Goal: Task Accomplishment & Management: Use online tool/utility

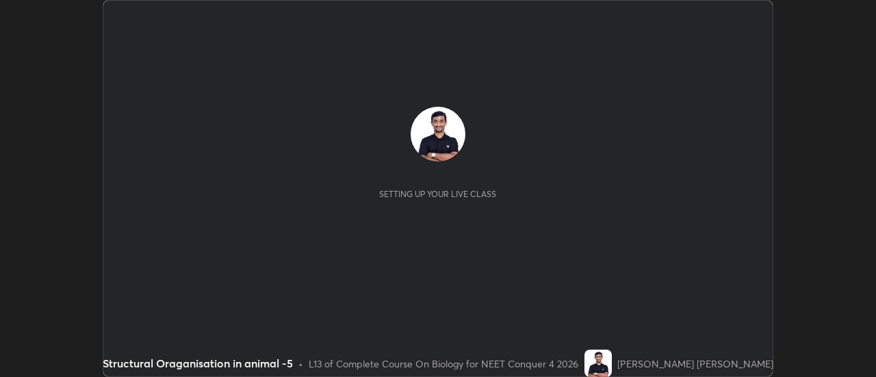
scroll to position [377, 876]
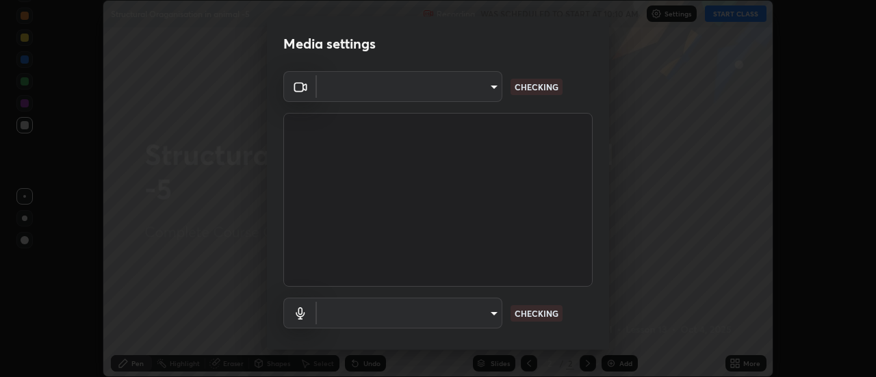
type input "4d90f54dc7ffe1487e568413c7b14cae350cfc35b2e27118c69c8ba223ba8cfa"
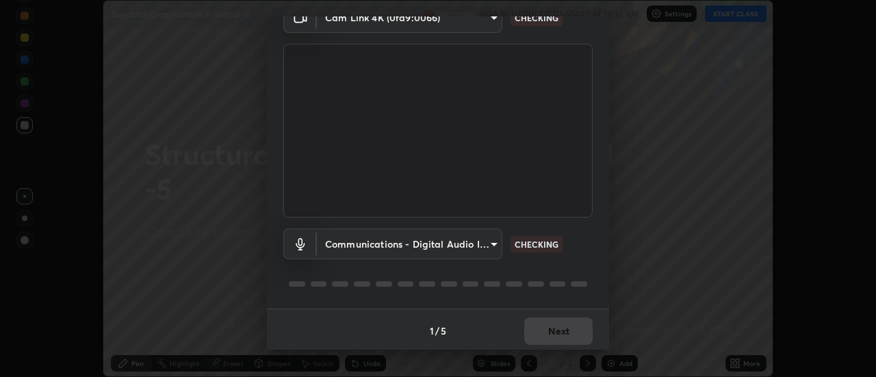
scroll to position [72, 0]
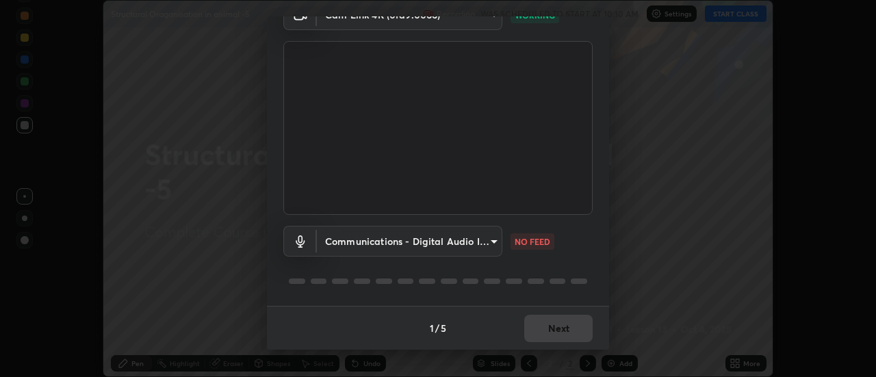
click at [498, 242] on body "Erase all Structural Oraganisation in animal -5 Recording WAS SCHEDULED TO STAR…" at bounding box center [438, 188] width 876 height 377
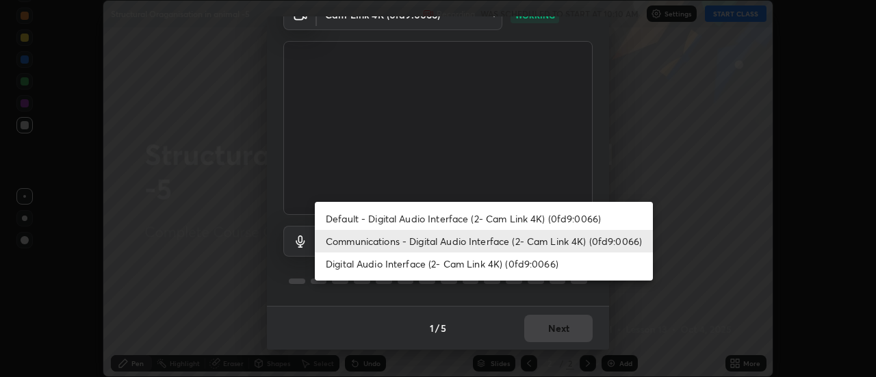
click at [516, 264] on li "Digital Audio Interface (2- Cam Link 4K) (0fd9:0066)" at bounding box center [484, 264] width 338 height 23
type input "27d2a09a22fdb598d36819dbd4663f49e947330e07e1e1e83070091d881619f0"
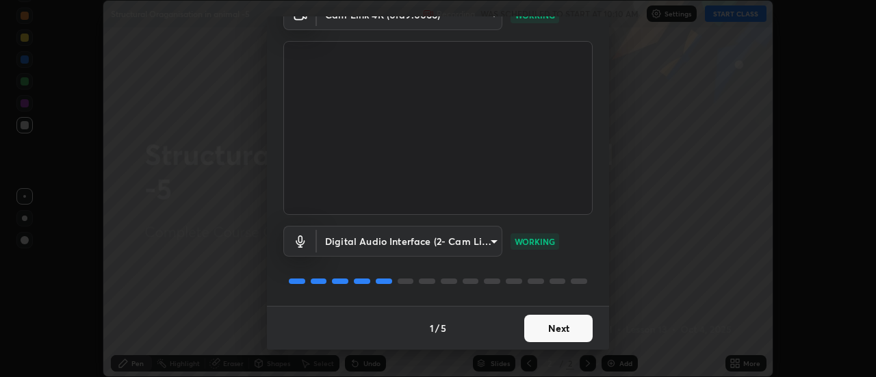
click at [576, 330] on button "Next" at bounding box center [558, 328] width 68 height 27
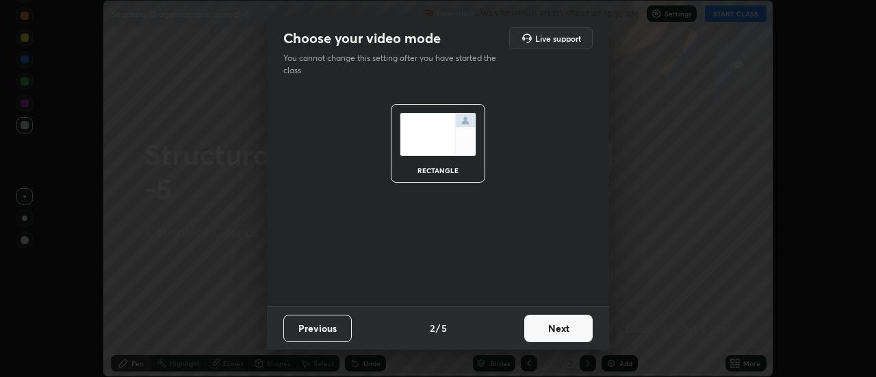
click at [557, 331] on button "Next" at bounding box center [558, 328] width 68 height 27
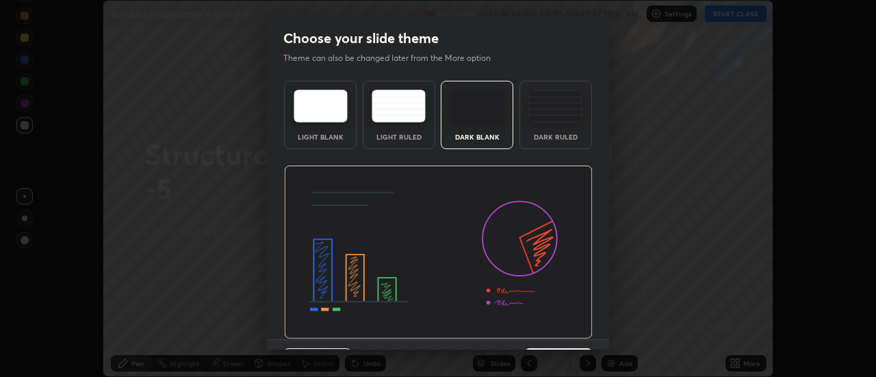
click at [552, 116] on img at bounding box center [556, 106] width 54 height 33
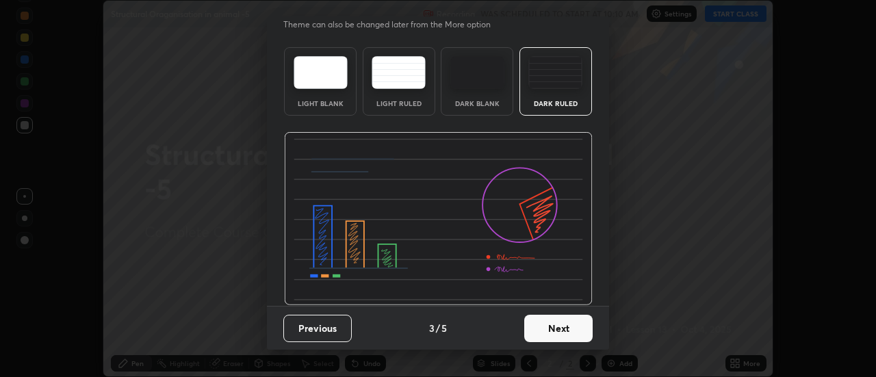
click at [565, 327] on button "Next" at bounding box center [558, 328] width 68 height 27
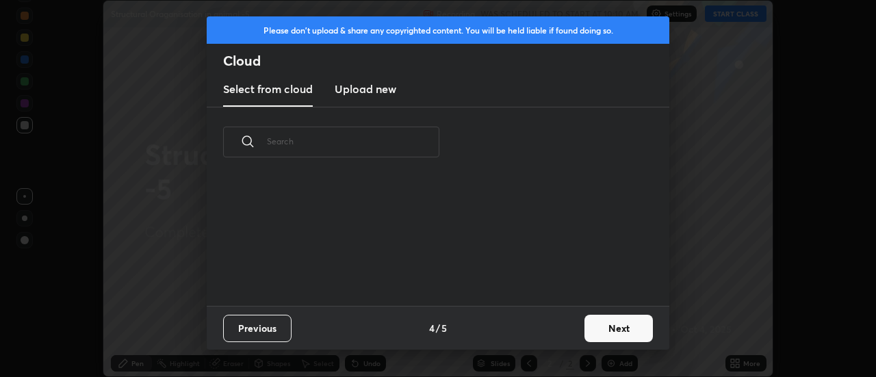
scroll to position [129, 440]
click at [631, 324] on button "Next" at bounding box center [619, 328] width 68 height 27
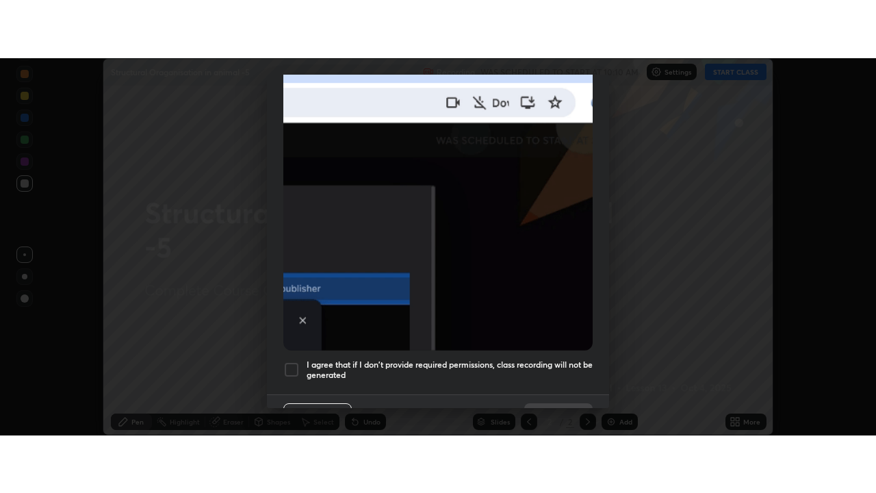
scroll to position [351, 0]
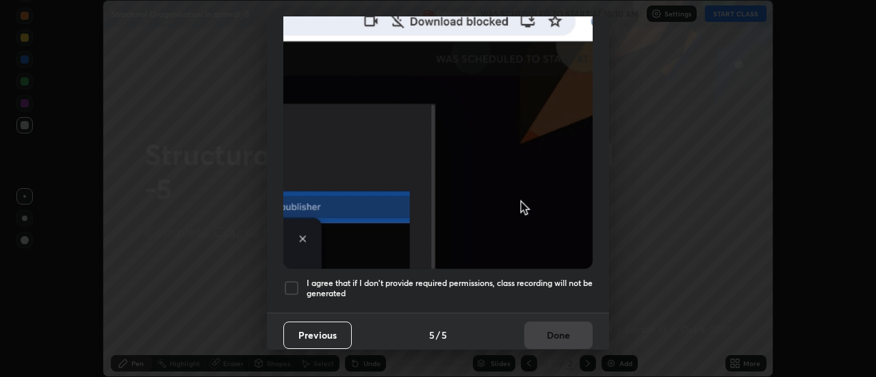
click at [292, 280] on div at bounding box center [291, 288] width 16 height 16
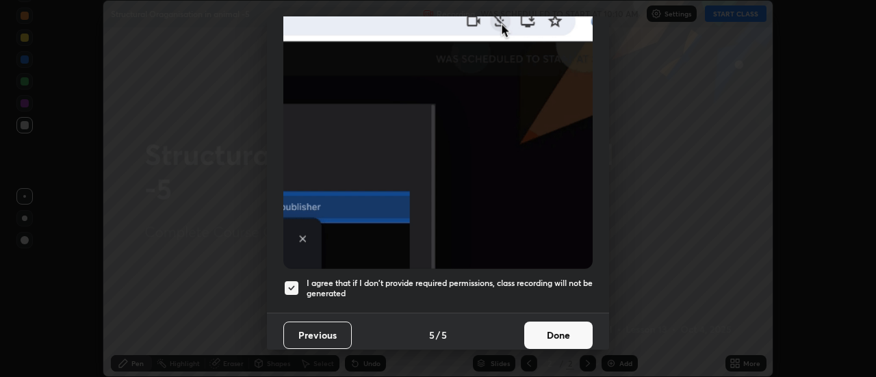
click at [546, 325] on button "Done" at bounding box center [558, 335] width 68 height 27
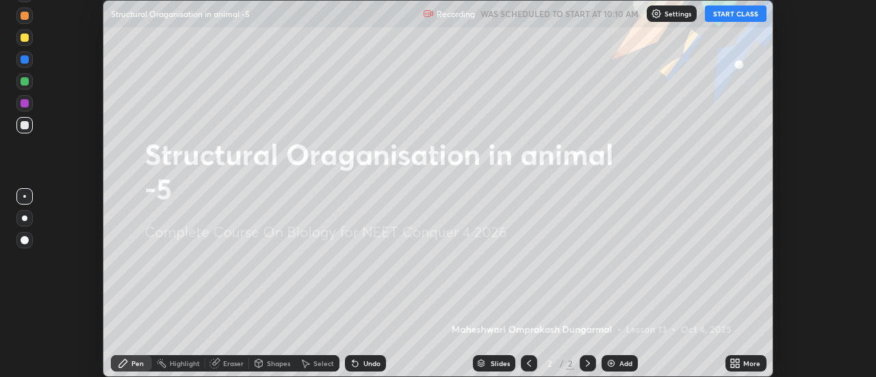
click at [737, 361] on icon at bounding box center [738, 360] width 3 height 3
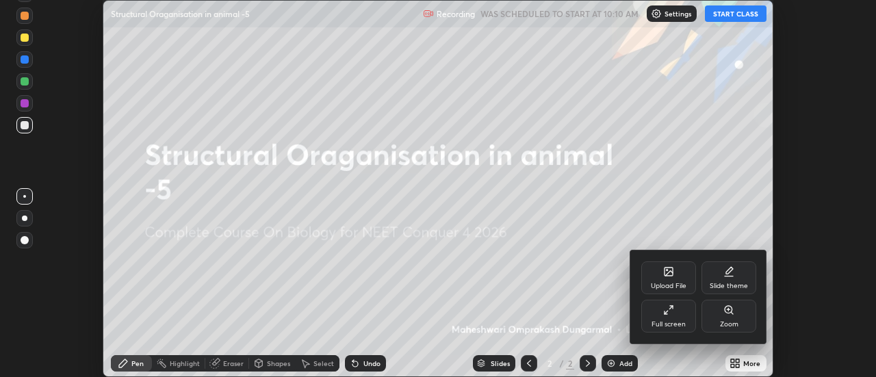
click at [667, 311] on icon at bounding box center [668, 310] width 11 height 11
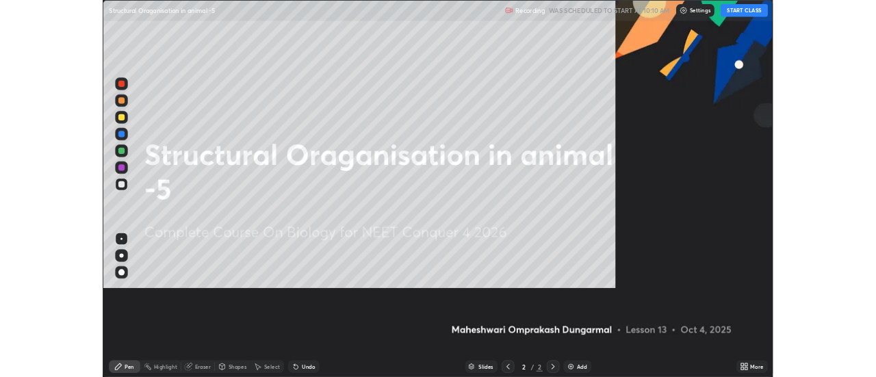
scroll to position [493, 876]
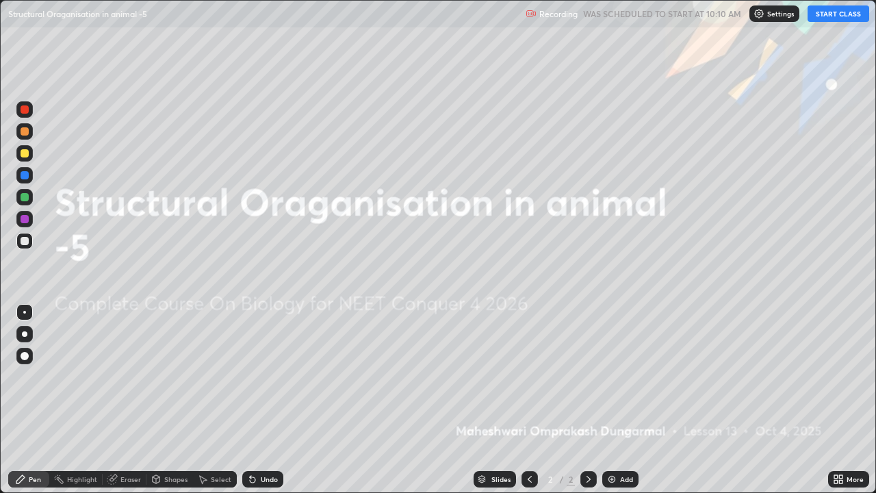
click at [830, 16] on button "START CLASS" at bounding box center [839, 13] width 62 height 16
click at [607, 377] on img at bounding box center [612, 479] width 11 height 11
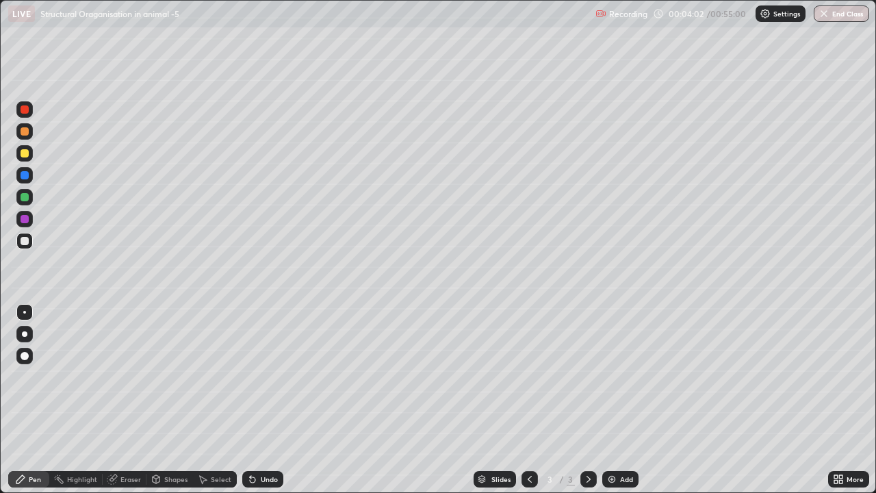
click at [251, 377] on icon at bounding box center [252, 479] width 5 height 5
click at [253, 377] on icon at bounding box center [252, 479] width 5 height 5
click at [24, 340] on div at bounding box center [24, 334] width 16 height 16
click at [25, 199] on div at bounding box center [25, 197] width 8 height 8
click at [256, 377] on div "Undo" at bounding box center [262, 479] width 41 height 16
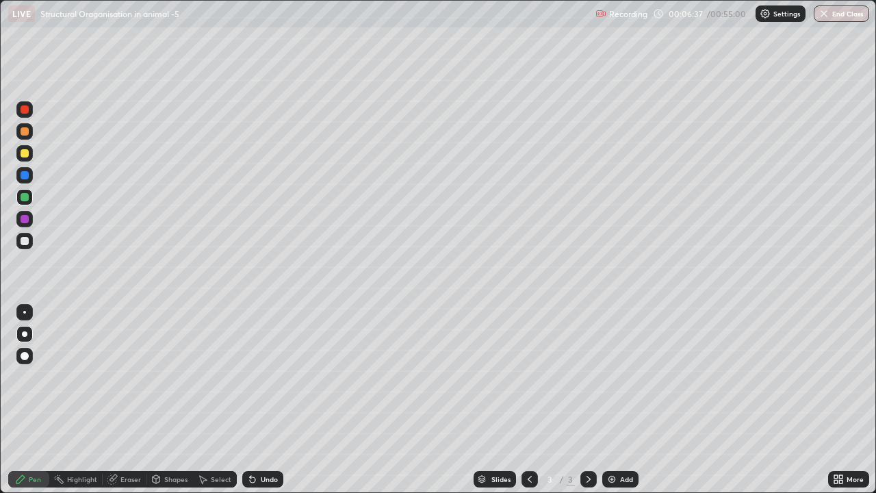
click at [252, 377] on icon at bounding box center [252, 479] width 5 height 5
click at [267, 377] on div "Undo" at bounding box center [269, 479] width 17 height 7
click at [25, 312] on div at bounding box center [24, 312] width 3 height 3
click at [27, 240] on div at bounding box center [25, 241] width 8 height 8
click at [614, 377] on img at bounding box center [612, 479] width 11 height 11
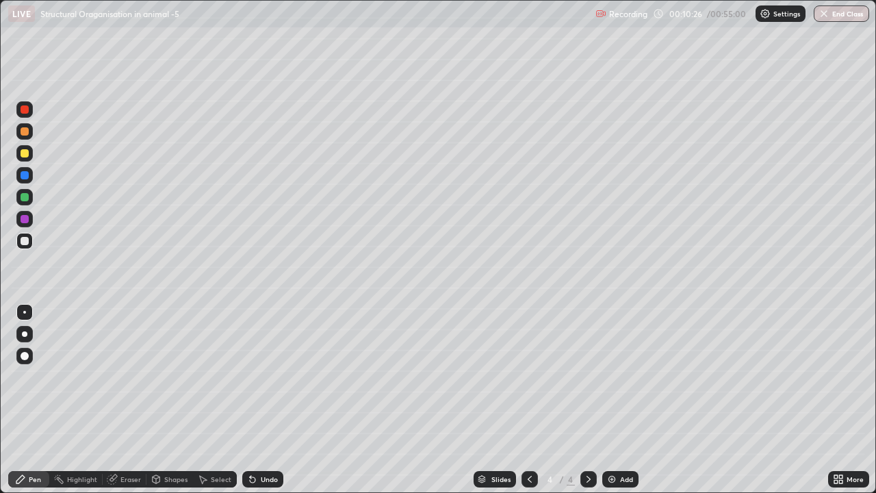
click at [613, 377] on img at bounding box center [612, 479] width 11 height 11
click at [529, 377] on icon at bounding box center [529, 479] width 11 height 11
click at [251, 377] on icon at bounding box center [252, 479] width 5 height 5
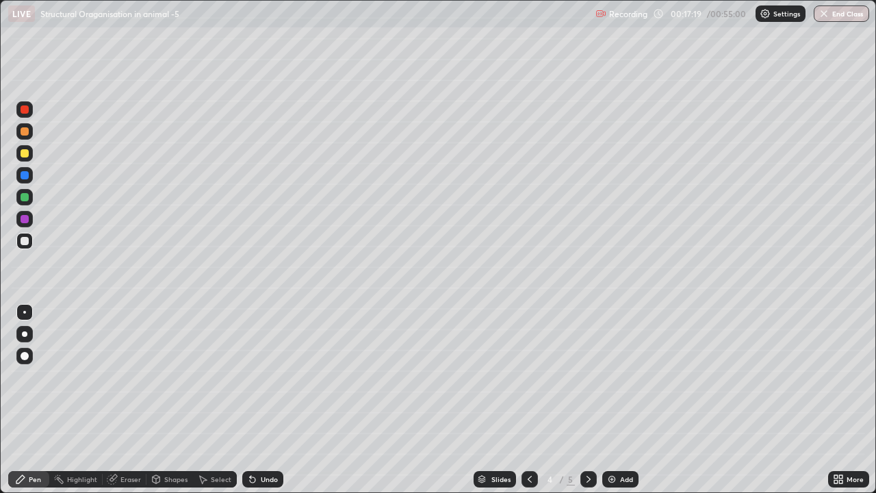
click at [587, 377] on icon at bounding box center [588, 479] width 11 height 11
click at [23, 311] on div at bounding box center [24, 312] width 3 height 3
click at [27, 199] on div at bounding box center [25, 197] width 8 height 8
click at [26, 244] on div at bounding box center [25, 241] width 8 height 8
click at [25, 196] on div at bounding box center [25, 197] width 8 height 8
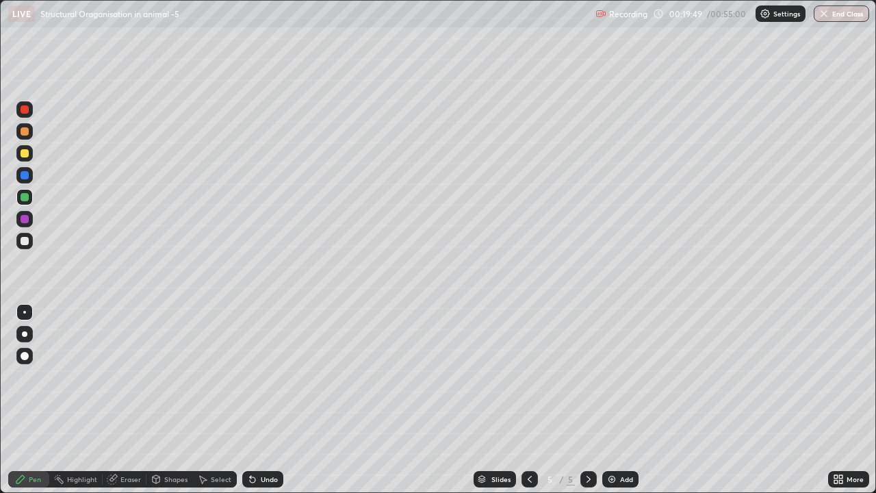
click at [25, 243] on div at bounding box center [25, 241] width 8 height 8
click at [255, 377] on icon at bounding box center [252, 479] width 11 height 11
click at [253, 377] on icon at bounding box center [252, 479] width 11 height 11
click at [255, 377] on icon at bounding box center [252, 479] width 11 height 11
click at [253, 377] on icon at bounding box center [252, 479] width 5 height 5
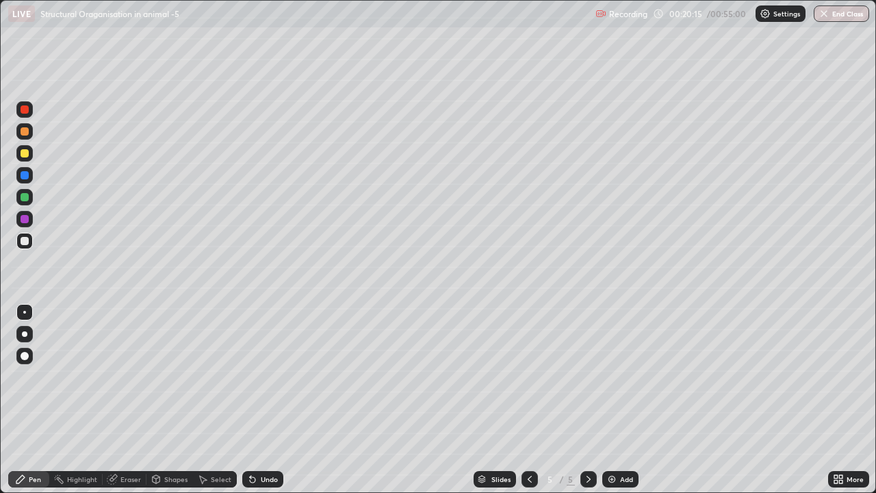
click at [251, 377] on icon at bounding box center [252, 479] width 5 height 5
click at [250, 377] on icon at bounding box center [252, 479] width 5 height 5
click at [251, 377] on icon at bounding box center [252, 479] width 5 height 5
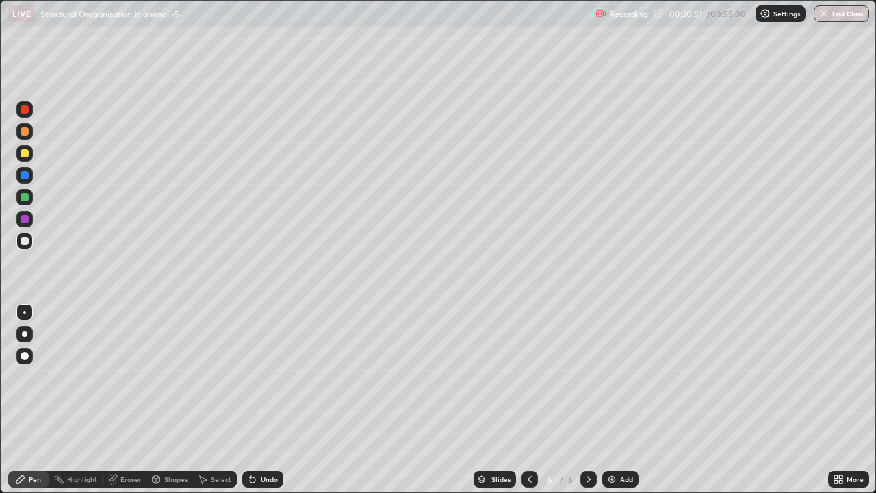
click at [253, 377] on icon at bounding box center [252, 479] width 11 height 11
click at [25, 355] on div at bounding box center [25, 356] width 8 height 8
click at [17, 309] on div at bounding box center [24, 312] width 16 height 16
click at [201, 377] on icon at bounding box center [204, 480] width 8 height 8
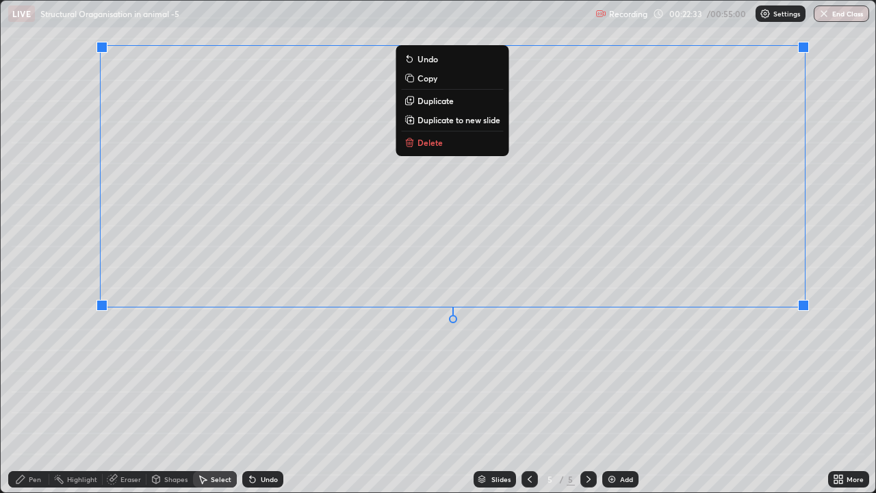
click at [622, 377] on div "0 ° Undo Copy Duplicate Duplicate to new slide Delete" at bounding box center [438, 247] width 875 height 492
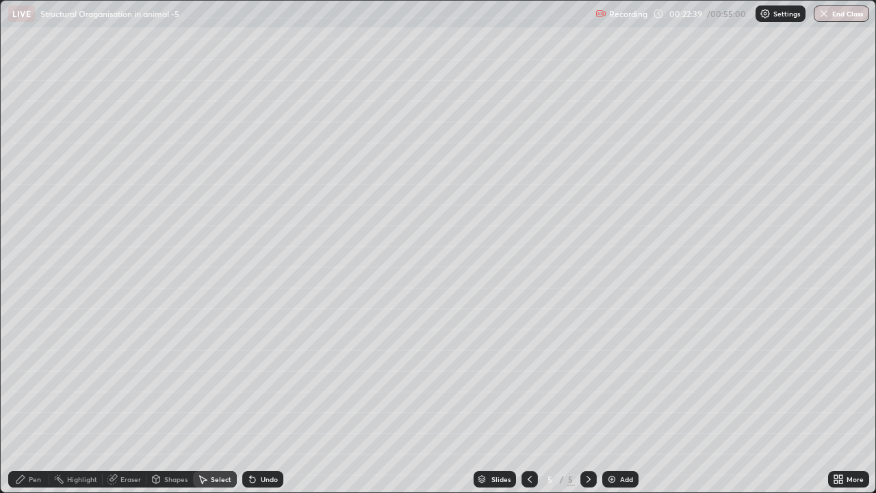
click at [19, 377] on icon at bounding box center [20, 479] width 8 height 8
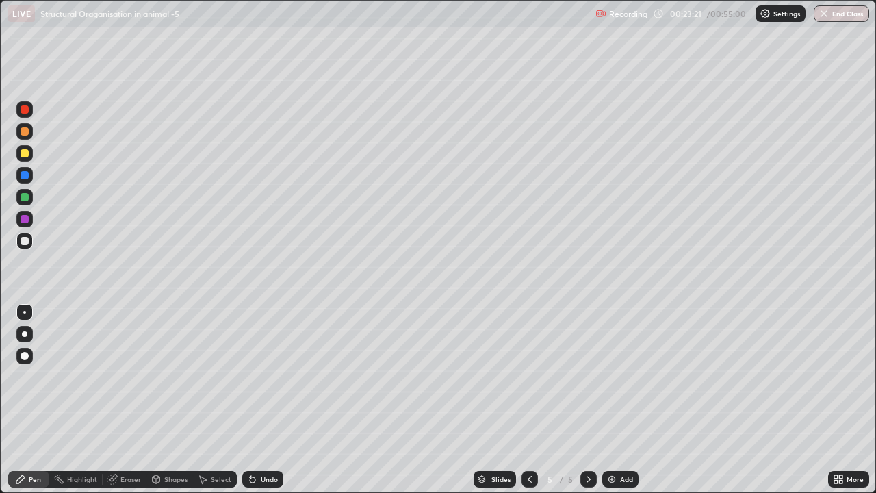
click at [18, 222] on div at bounding box center [24, 219] width 16 height 16
click at [250, 377] on icon at bounding box center [252, 479] width 5 height 5
click at [24, 312] on div at bounding box center [24, 312] width 3 height 3
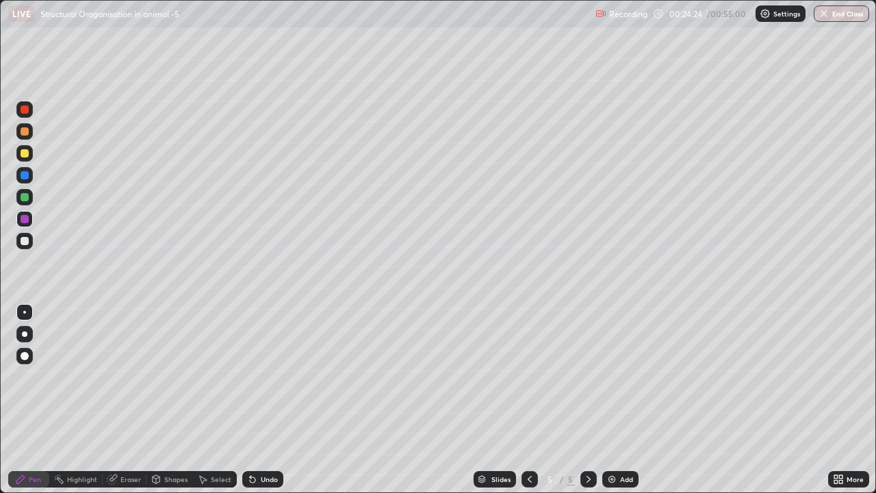
click at [28, 153] on div at bounding box center [25, 153] width 8 height 8
click at [27, 358] on div at bounding box center [25, 356] width 8 height 8
click at [25, 312] on div at bounding box center [24, 312] width 3 height 3
click at [23, 242] on div at bounding box center [25, 241] width 8 height 8
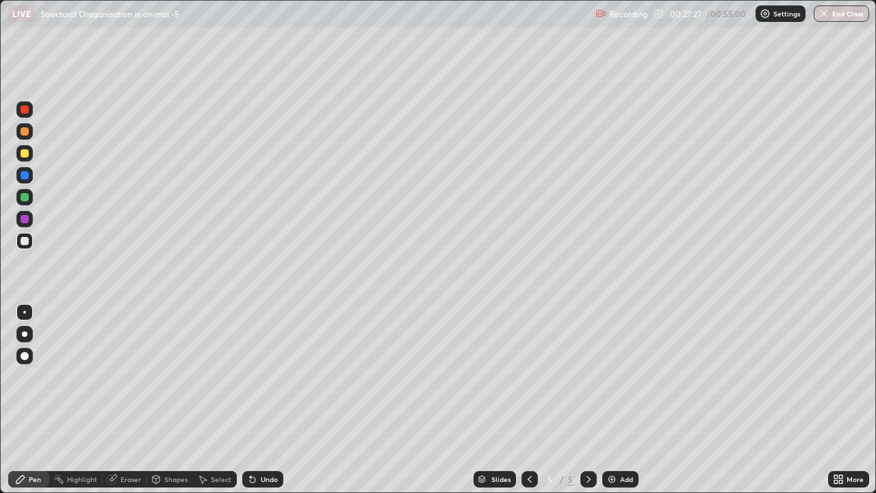
click at [26, 198] on div at bounding box center [25, 197] width 8 height 8
click at [26, 159] on div at bounding box center [24, 153] width 16 height 16
click at [23, 246] on div at bounding box center [24, 241] width 16 height 16
click at [259, 377] on div "Undo" at bounding box center [262, 479] width 41 height 16
click at [262, 377] on div "Undo" at bounding box center [262, 479] width 41 height 16
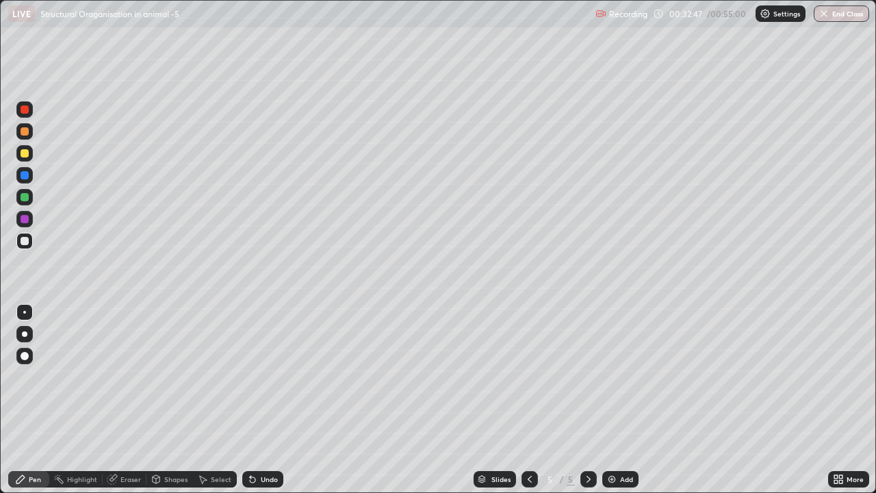
click at [610, 377] on img at bounding box center [612, 479] width 11 height 11
click at [259, 377] on div "Undo" at bounding box center [262, 479] width 41 height 16
click at [254, 377] on icon at bounding box center [252, 479] width 11 height 11
click at [259, 377] on div "Undo" at bounding box center [262, 479] width 41 height 16
click at [243, 377] on div "Undo" at bounding box center [262, 479] width 41 height 16
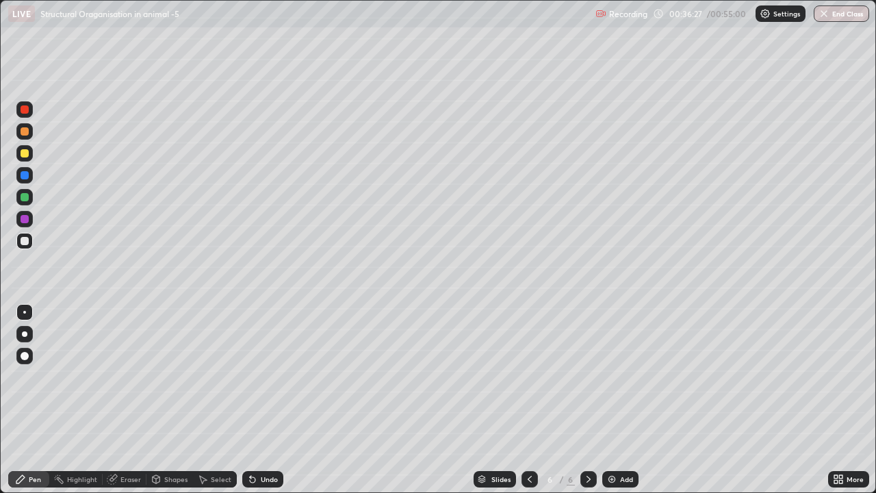
click at [251, 377] on icon at bounding box center [252, 479] width 5 height 5
click at [250, 377] on icon at bounding box center [252, 479] width 5 height 5
click at [251, 377] on icon at bounding box center [252, 479] width 5 height 5
click at [262, 377] on div "Undo" at bounding box center [262, 479] width 41 height 16
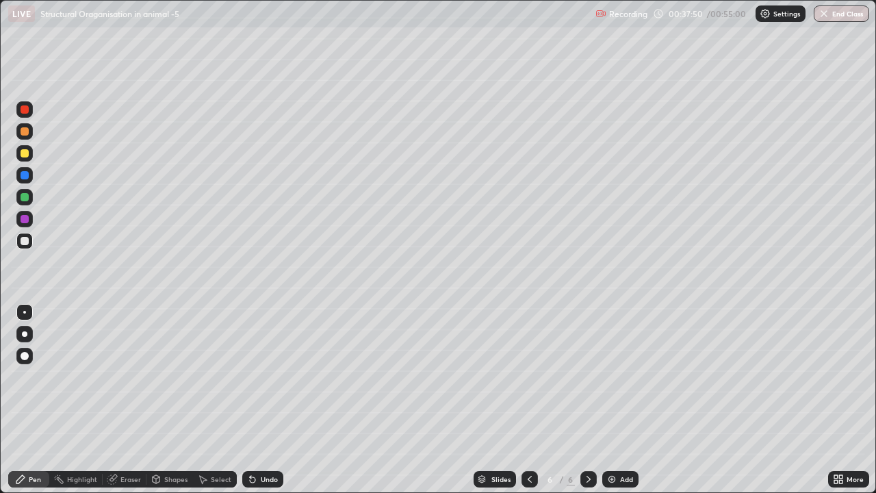
click at [611, 377] on img at bounding box center [612, 479] width 11 height 11
click at [21, 220] on div at bounding box center [25, 219] width 8 height 8
click at [24, 240] on div at bounding box center [25, 241] width 8 height 8
click at [17, 132] on div at bounding box center [24, 131] width 16 height 16
click at [25, 154] on div at bounding box center [25, 153] width 8 height 8
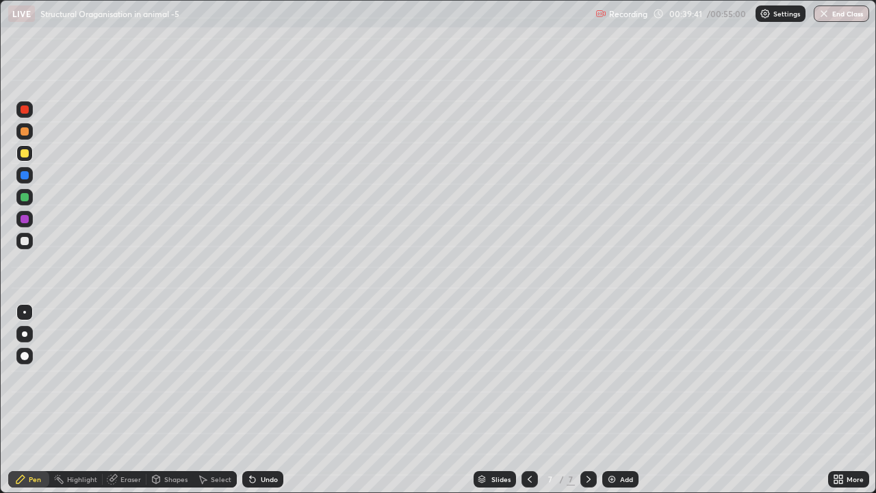
click at [27, 131] on div at bounding box center [25, 131] width 8 height 8
click at [27, 154] on div at bounding box center [25, 153] width 8 height 8
click at [28, 133] on div at bounding box center [25, 131] width 8 height 8
click at [24, 198] on div at bounding box center [25, 197] width 8 height 8
click at [30, 239] on div at bounding box center [24, 241] width 16 height 16
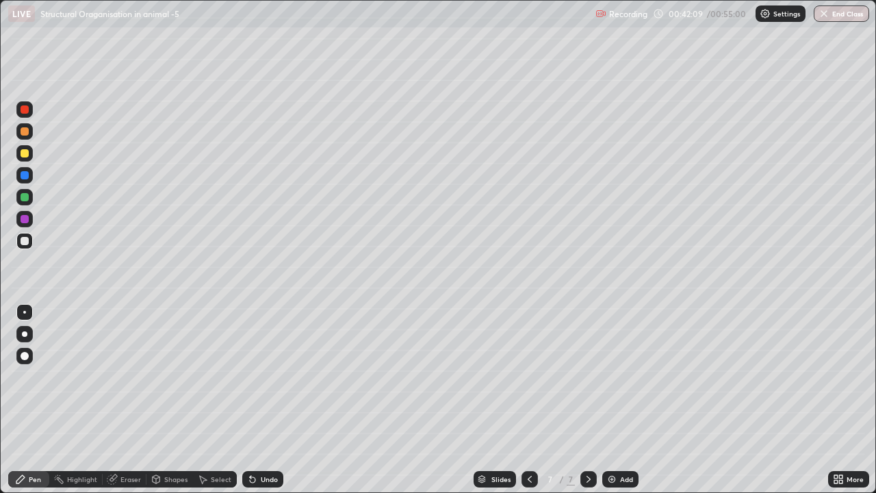
click at [32, 239] on div at bounding box center [24, 241] width 16 height 16
click at [250, 377] on icon at bounding box center [252, 479] width 5 height 5
click at [251, 377] on icon at bounding box center [252, 479] width 5 height 5
click at [25, 177] on div at bounding box center [25, 175] width 8 height 8
click at [23, 153] on div at bounding box center [25, 153] width 8 height 8
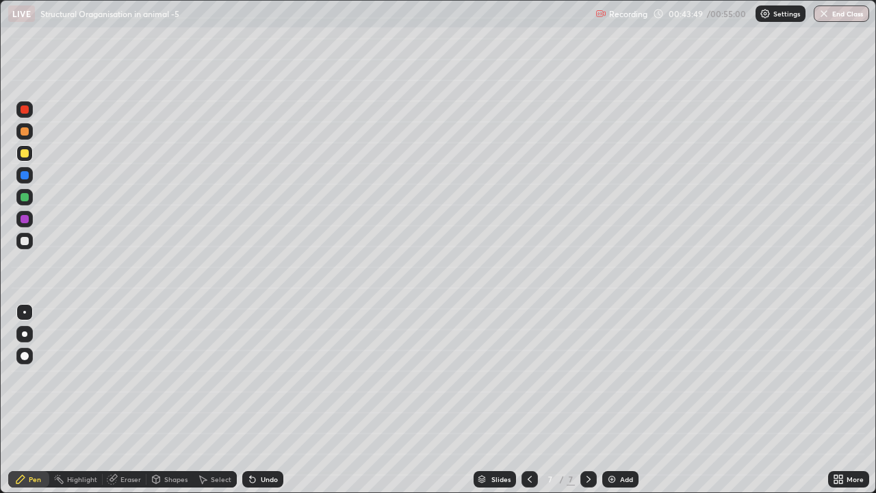
click at [24, 110] on div at bounding box center [25, 109] width 8 height 8
click at [25, 334] on div at bounding box center [24, 333] width 5 height 5
click at [21, 242] on div at bounding box center [25, 241] width 8 height 8
click at [832, 14] on button "End Class" at bounding box center [842, 13] width 54 height 16
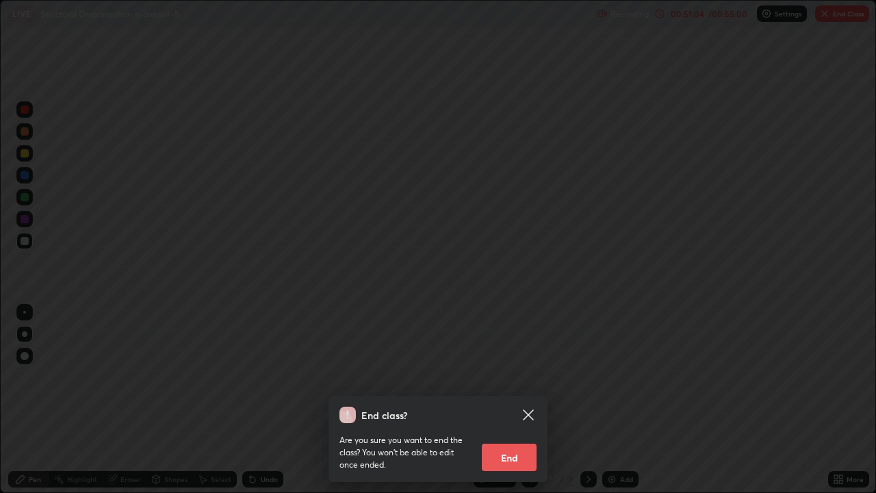
click at [511, 377] on button "End" at bounding box center [509, 457] width 55 height 27
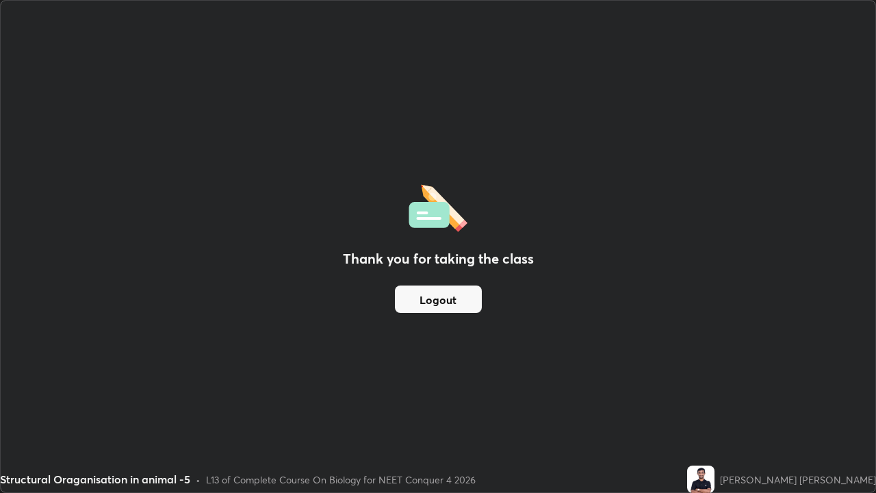
click at [450, 301] on button "Logout" at bounding box center [438, 298] width 87 height 27
click at [436, 296] on button "Logout" at bounding box center [438, 298] width 87 height 27
click at [433, 301] on button "Logout" at bounding box center [438, 298] width 87 height 27
click at [438, 298] on button "Logout" at bounding box center [438, 298] width 87 height 27
click at [419, 298] on button "Logout" at bounding box center [438, 298] width 87 height 27
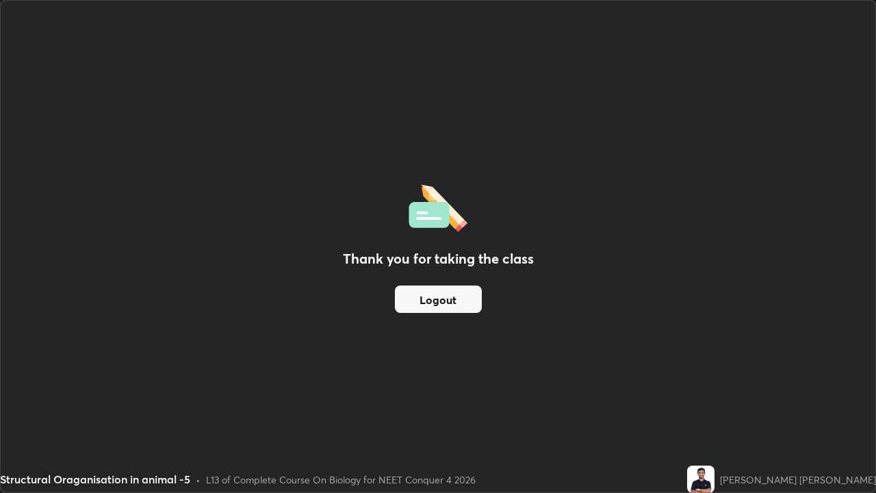
click at [435, 299] on button "Logout" at bounding box center [438, 298] width 87 height 27
click at [433, 303] on button "Logout" at bounding box center [438, 298] width 87 height 27
click at [436, 299] on button "Logout" at bounding box center [438, 298] width 87 height 27
click at [437, 302] on button "Logout" at bounding box center [438, 298] width 87 height 27
click at [437, 294] on button "Logout" at bounding box center [438, 298] width 87 height 27
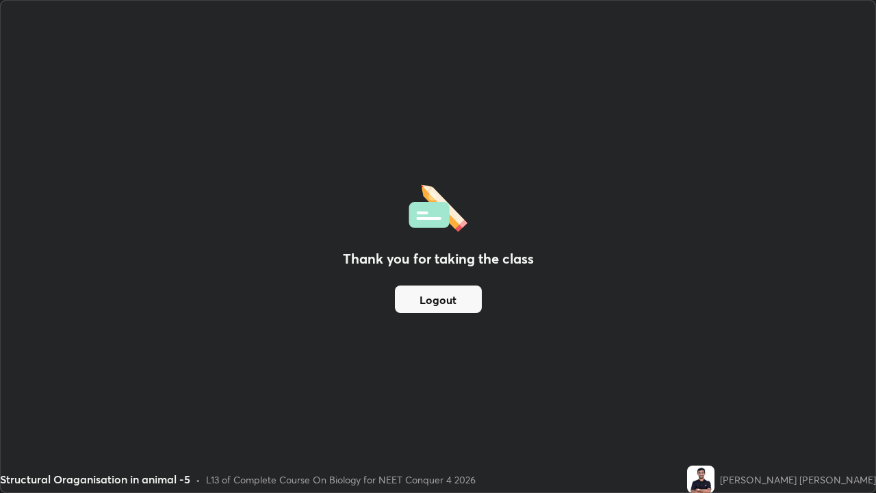
click at [441, 295] on button "Logout" at bounding box center [438, 298] width 87 height 27
click at [453, 298] on button "Logout" at bounding box center [438, 298] width 87 height 27
click at [450, 296] on button "Logout" at bounding box center [438, 298] width 87 height 27
click at [452, 300] on button "Logout" at bounding box center [438, 298] width 87 height 27
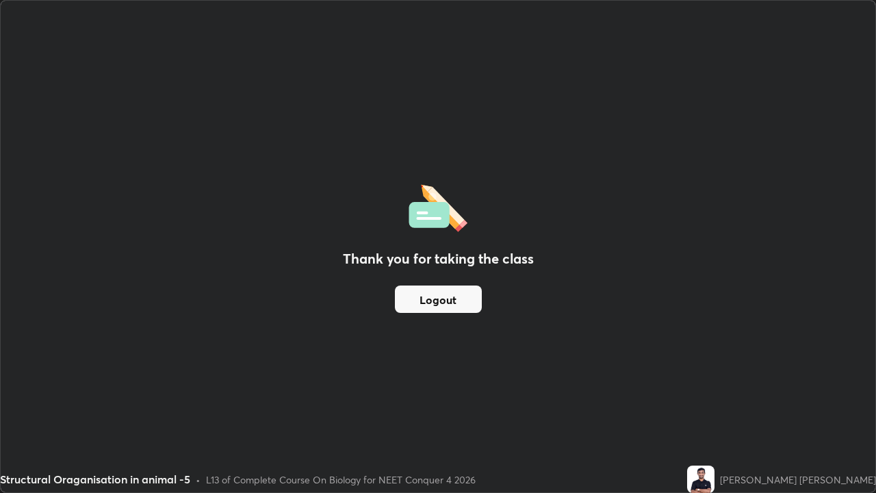
click at [453, 301] on button "Logout" at bounding box center [438, 298] width 87 height 27
click at [455, 300] on button "Logout" at bounding box center [438, 298] width 87 height 27
click at [492, 184] on div "Thank you for taking the class Logout" at bounding box center [438, 247] width 875 height 492
click at [320, 37] on div "Thank you for taking the class Logout" at bounding box center [438, 247] width 875 height 492
click at [450, 300] on button "Logout" at bounding box center [438, 298] width 87 height 27
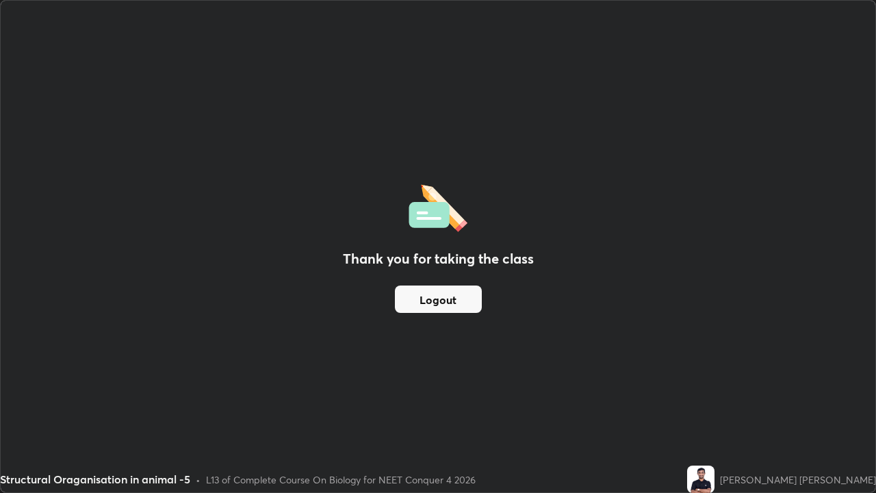
click at [450, 299] on button "Logout" at bounding box center [438, 298] width 87 height 27
click at [448, 298] on button "Logout" at bounding box center [438, 298] width 87 height 27
click at [447, 299] on button "Logout" at bounding box center [438, 298] width 87 height 27
click at [596, 58] on div "Thank you for taking the class Logout" at bounding box center [438, 247] width 875 height 492
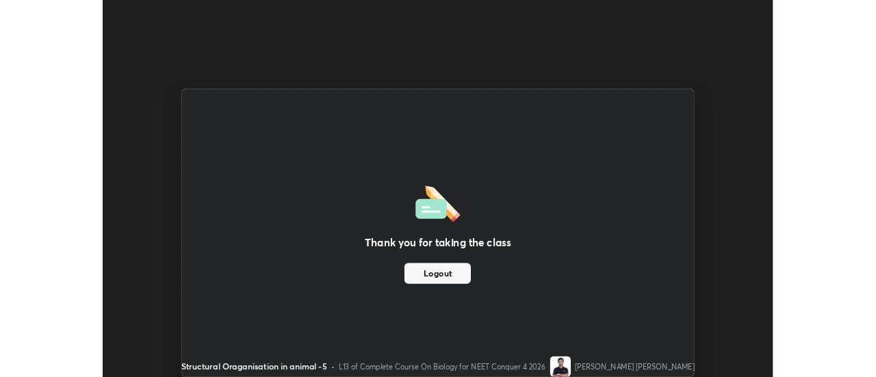
scroll to position [68083, 67584]
